Goal: Task Accomplishment & Management: Use online tool/utility

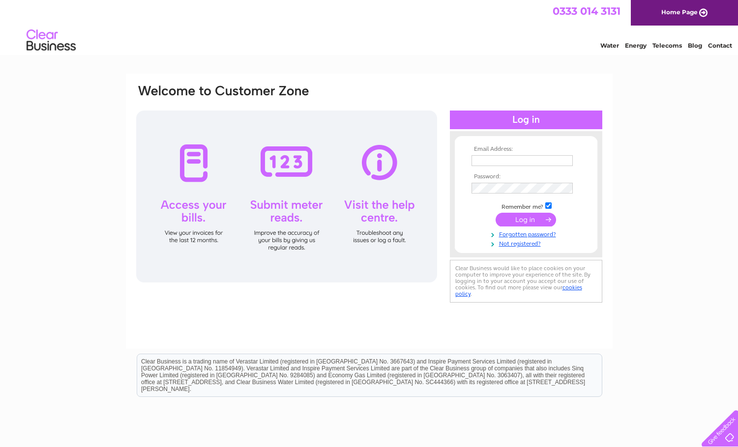
type input "[PERSON_NAME][EMAIL_ADDRESS][DOMAIN_NAME]"
click at [533, 217] on input "submit" at bounding box center [525, 220] width 60 height 14
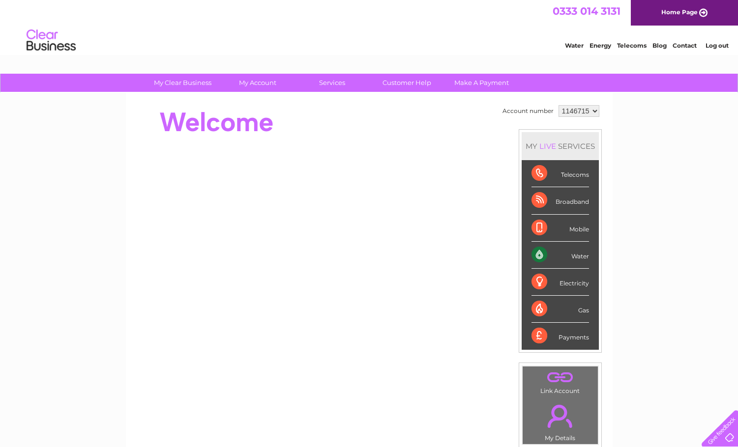
drag, startPoint x: 581, startPoint y: 252, endPoint x: 580, endPoint y: 259, distance: 6.4
click at [580, 257] on div "Water" at bounding box center [560, 255] width 58 height 27
click at [536, 250] on div "Water" at bounding box center [560, 255] width 58 height 27
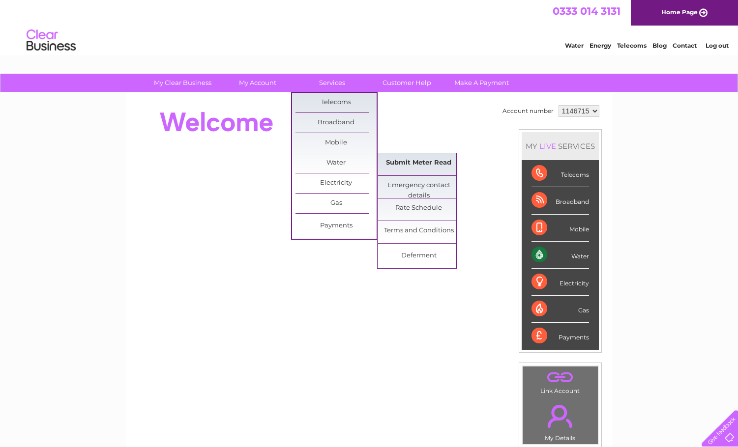
click at [408, 165] on link "Submit Meter Read" at bounding box center [418, 163] width 81 height 20
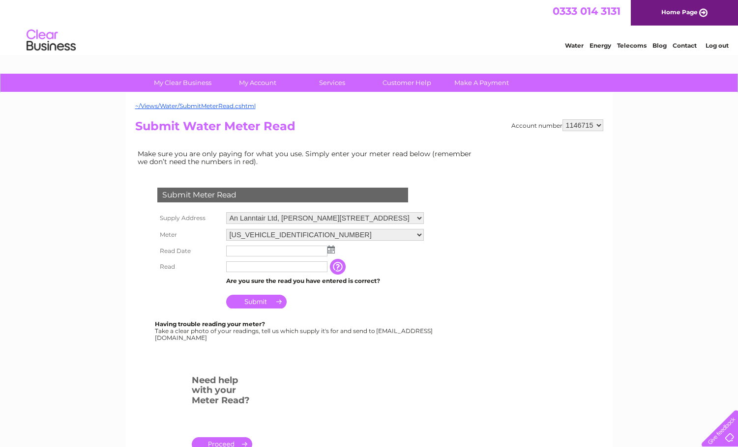
click at [250, 252] on input "text" at bounding box center [276, 251] width 101 height 11
click at [332, 251] on img at bounding box center [331, 250] width 7 height 8
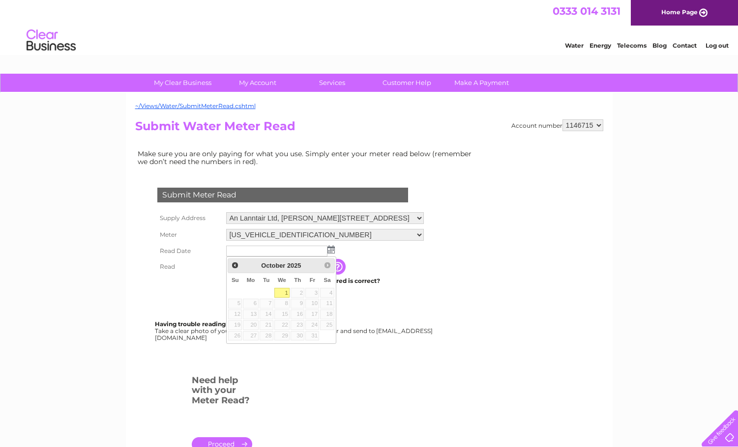
click at [283, 291] on link "1" at bounding box center [282, 293] width 16 height 10
type input "2025/10/01"
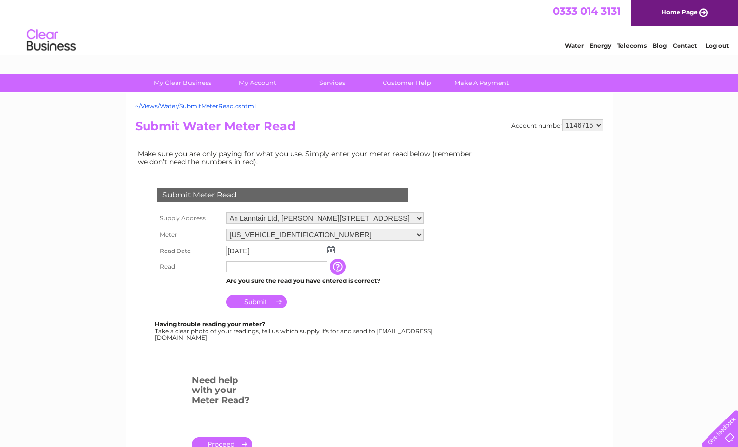
click at [259, 273] on td at bounding box center [277, 267] width 106 height 16
click at [257, 270] on input "text" at bounding box center [277, 268] width 102 height 12
type input "11881"
click at [352, 309] on td "Submit" at bounding box center [326, 301] width 204 height 24
click at [248, 298] on input "Submit" at bounding box center [256, 302] width 60 height 14
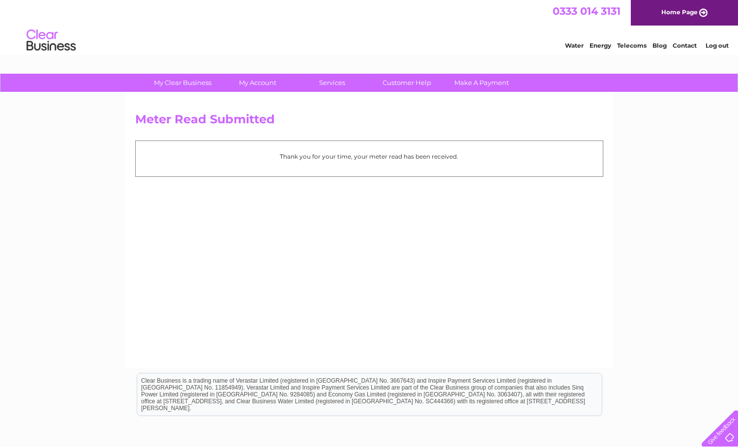
click at [266, 290] on div "Meter Read Submitted Thank you for your time, your meter read has been received." at bounding box center [369, 230] width 487 height 275
